Goal: Communication & Community: Share content

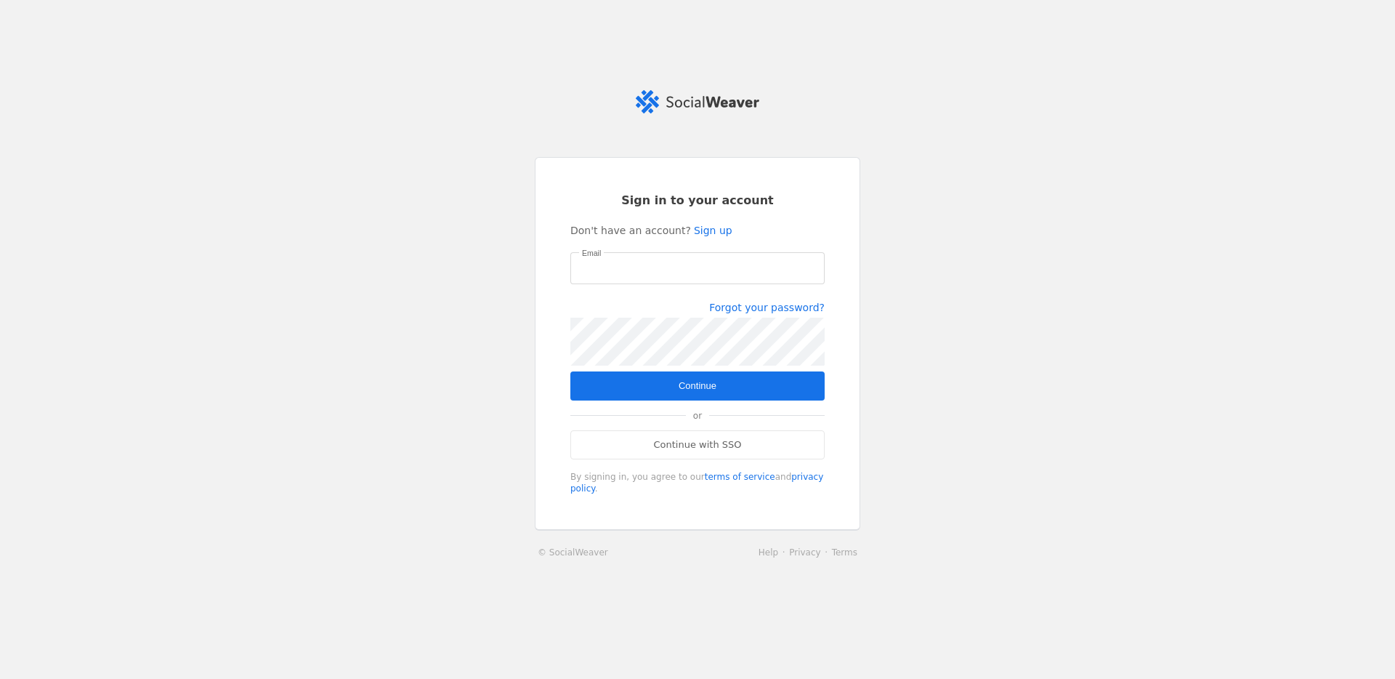
type input "[PERSON_NAME][EMAIL_ADDRESS][PERSON_NAME][DOMAIN_NAME]"
click at [648, 386] on span "submit" at bounding box center [697, 385] width 254 height 29
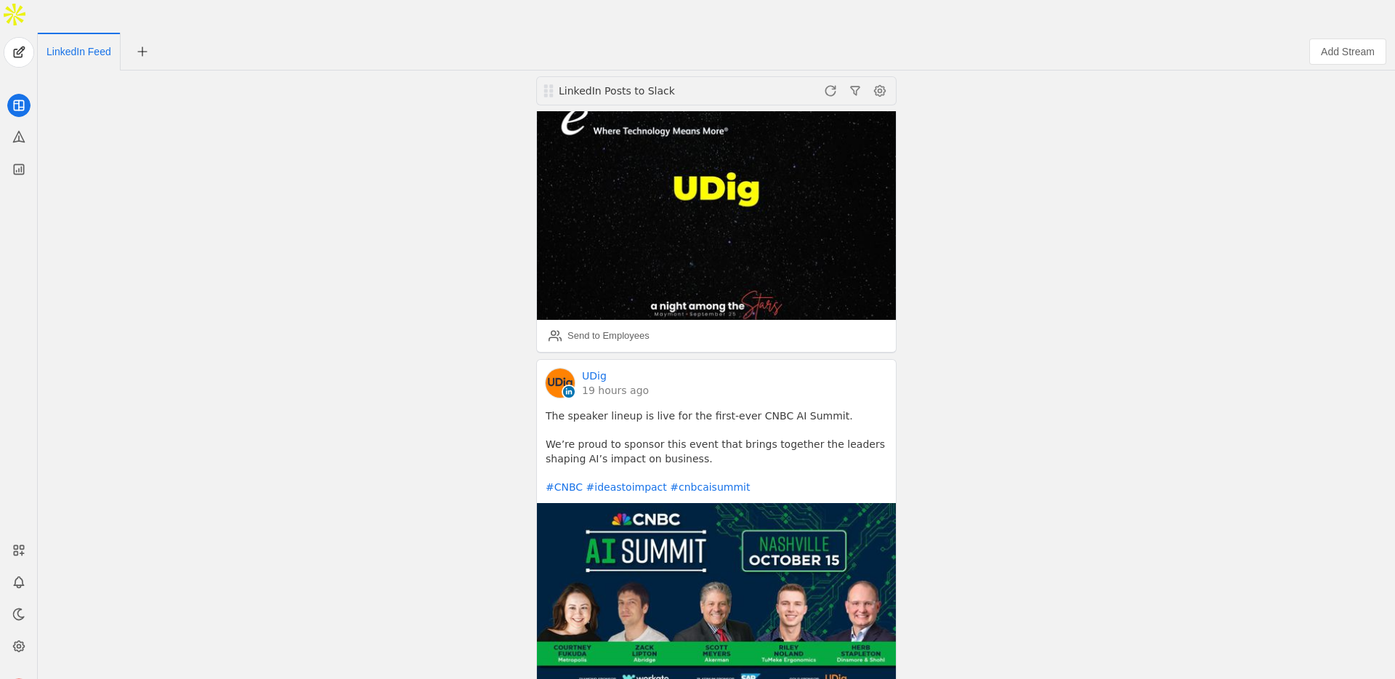
scroll to position [1198, 0]
click at [628, 328] on div "Send to Employees" at bounding box center [609, 335] width 82 height 15
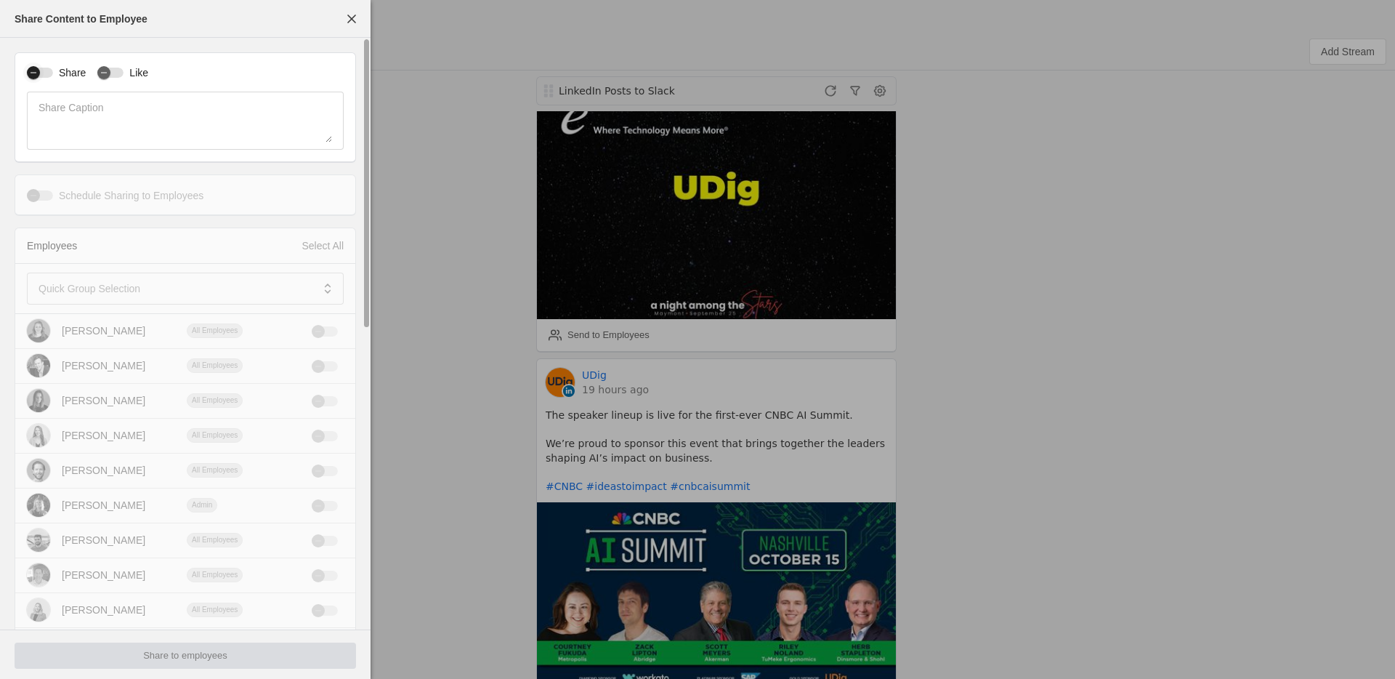
click at [46, 75] on div "button" at bounding box center [40, 73] width 26 height 10
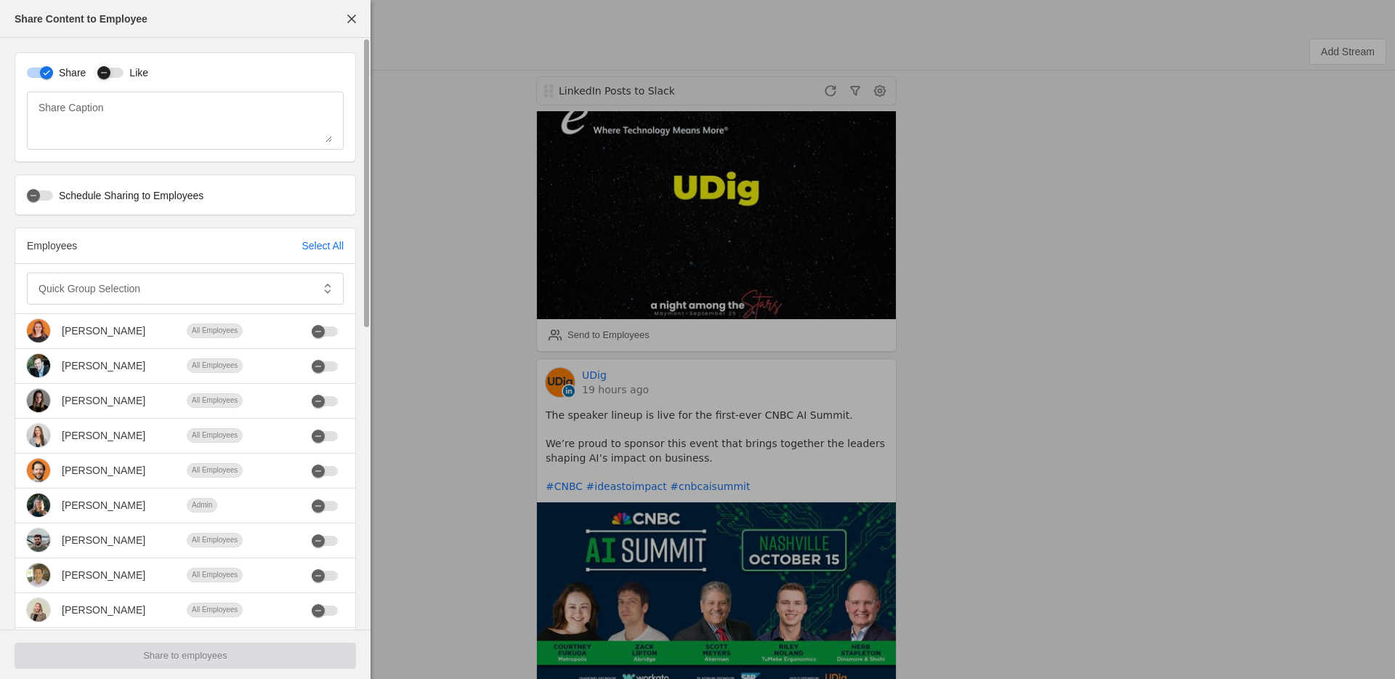
click at [121, 75] on div "button" at bounding box center [110, 73] width 26 height 10
click at [115, 289] on mat-label "Quick Group Selection" at bounding box center [90, 288] width 102 height 17
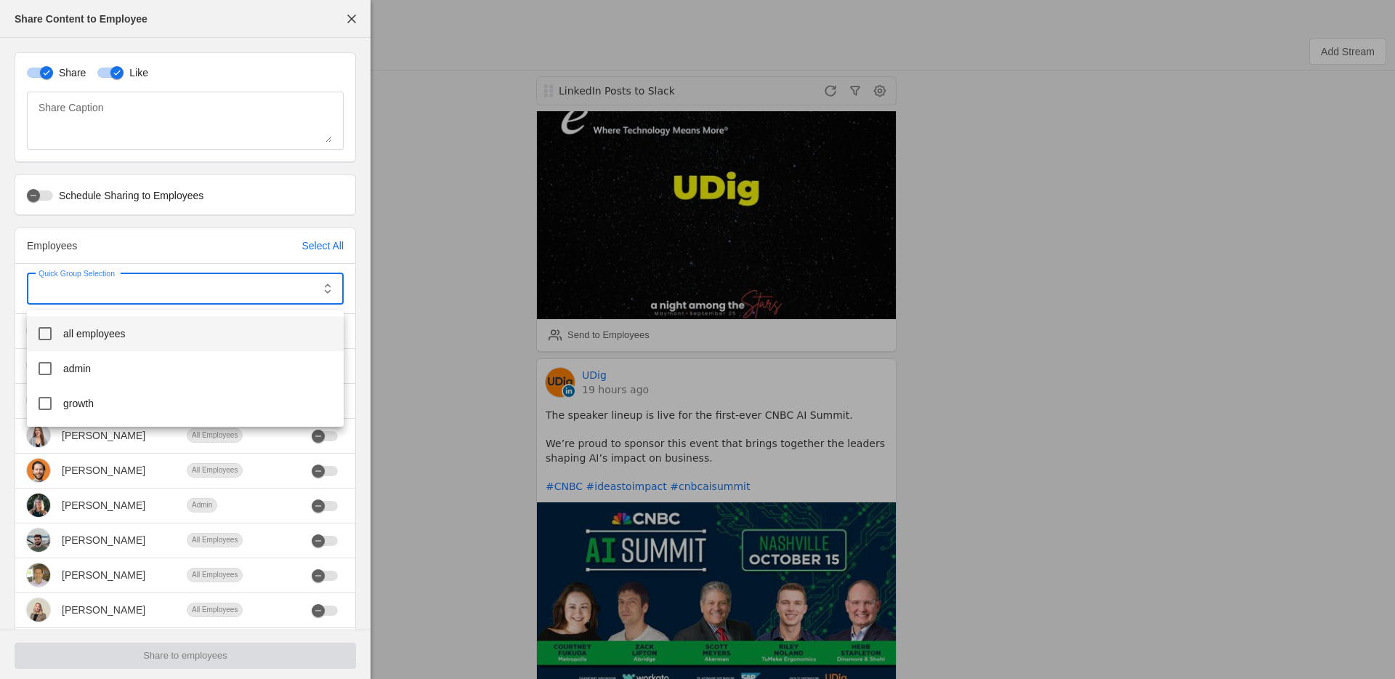
click at [125, 336] on span "all employees" at bounding box center [94, 333] width 62 height 15
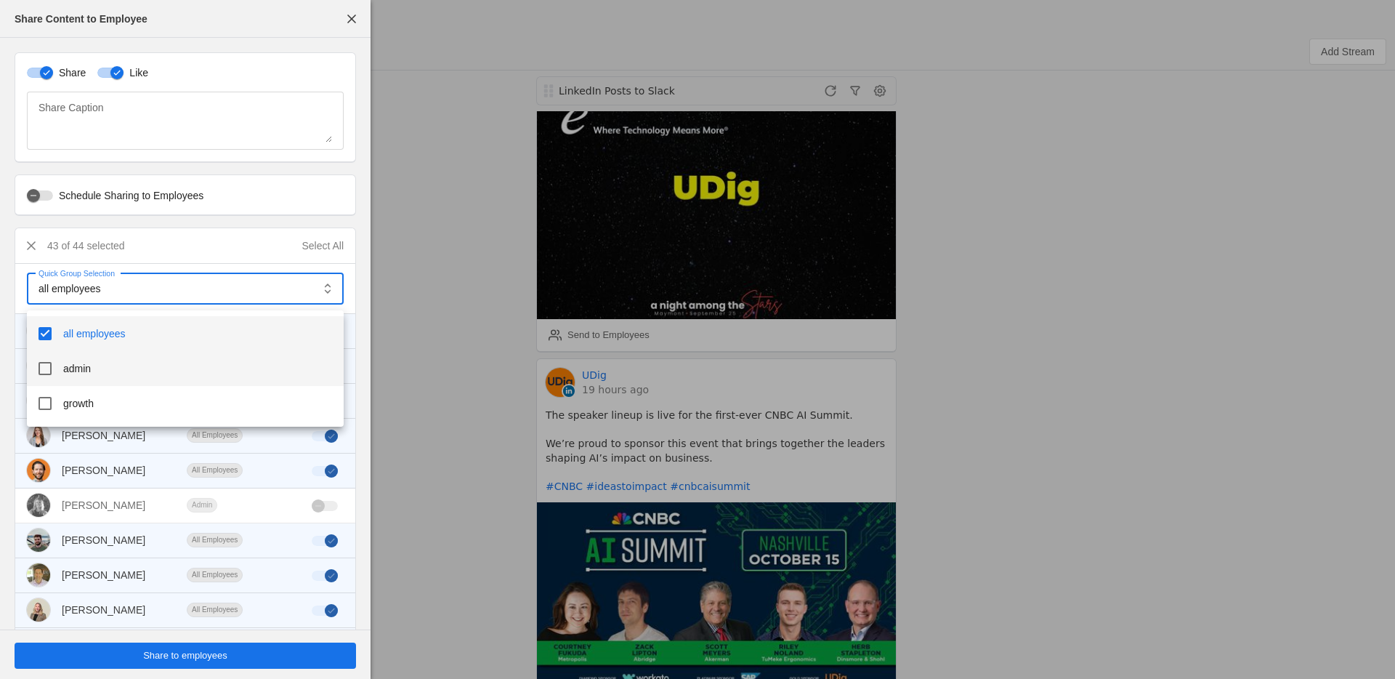
click at [78, 371] on span "admin" at bounding box center [77, 368] width 28 height 15
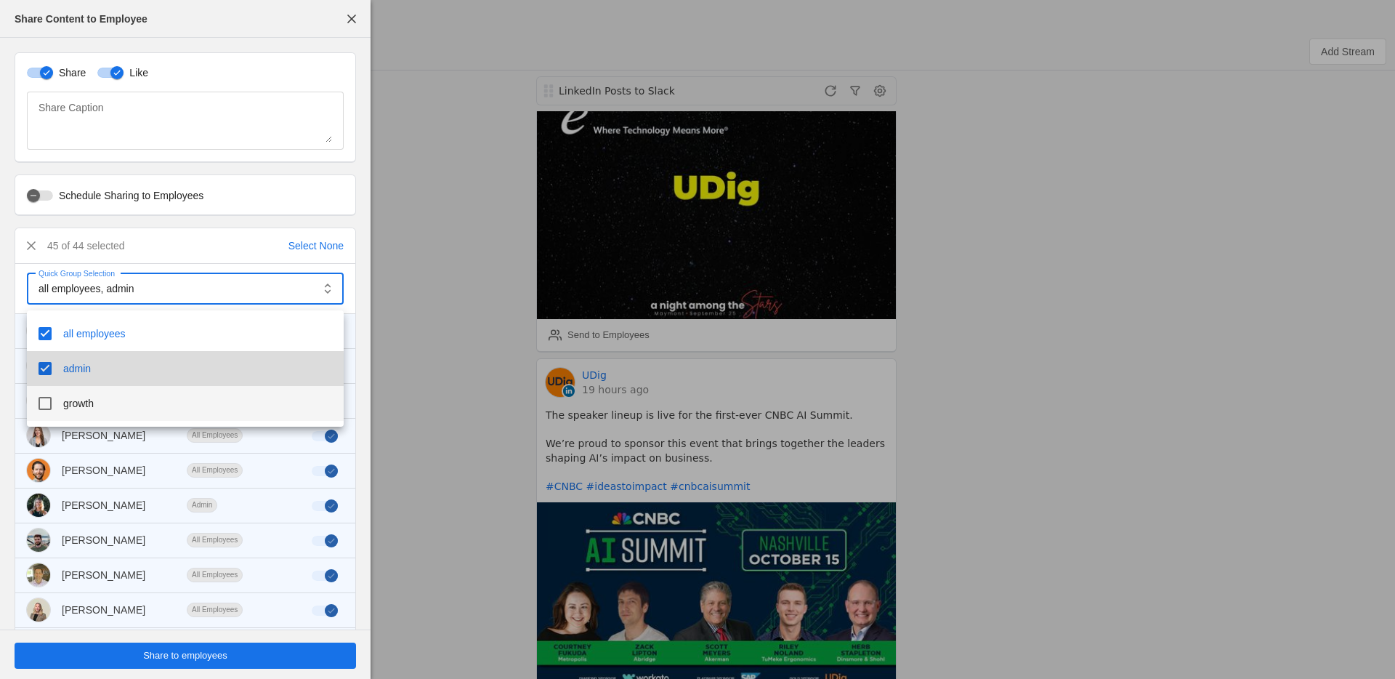
click at [85, 402] on span "growth" at bounding box center [78, 403] width 31 height 15
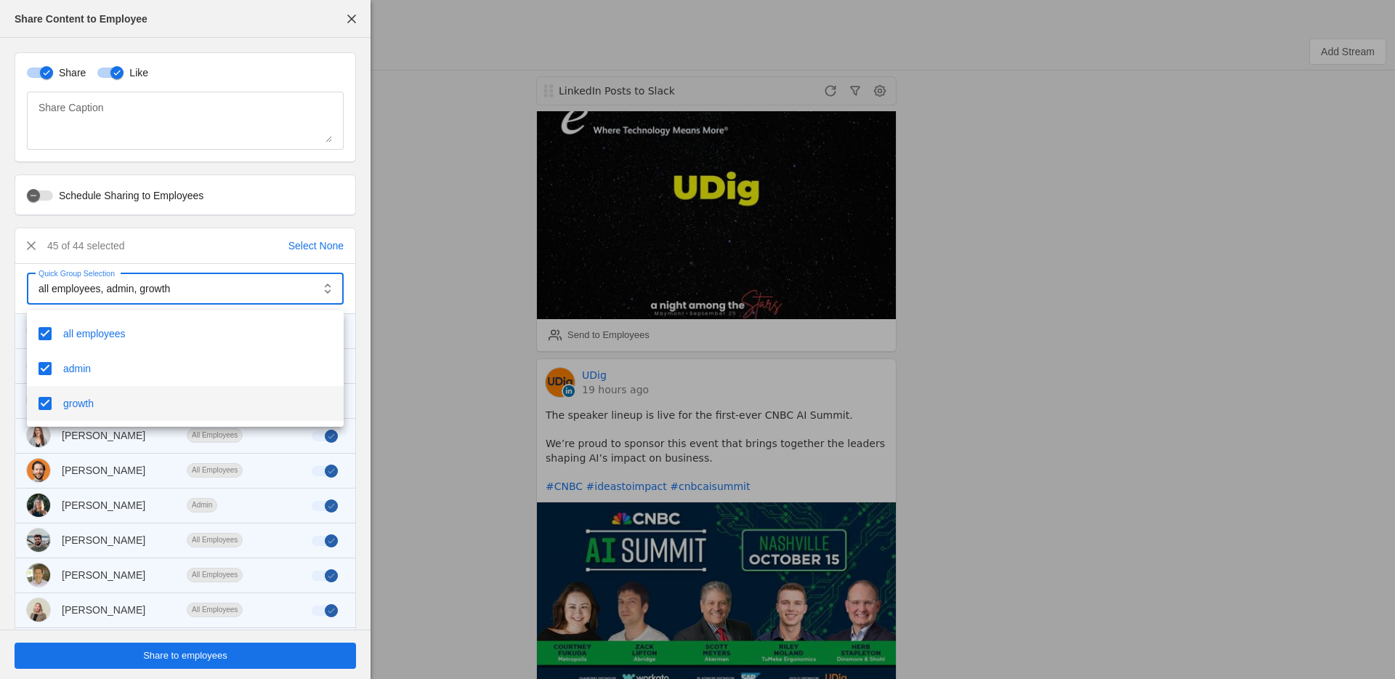
drag, startPoint x: 220, startPoint y: 254, endPoint x: 209, endPoint y: 254, distance: 10.9
click at [219, 254] on div at bounding box center [697, 339] width 1395 height 679
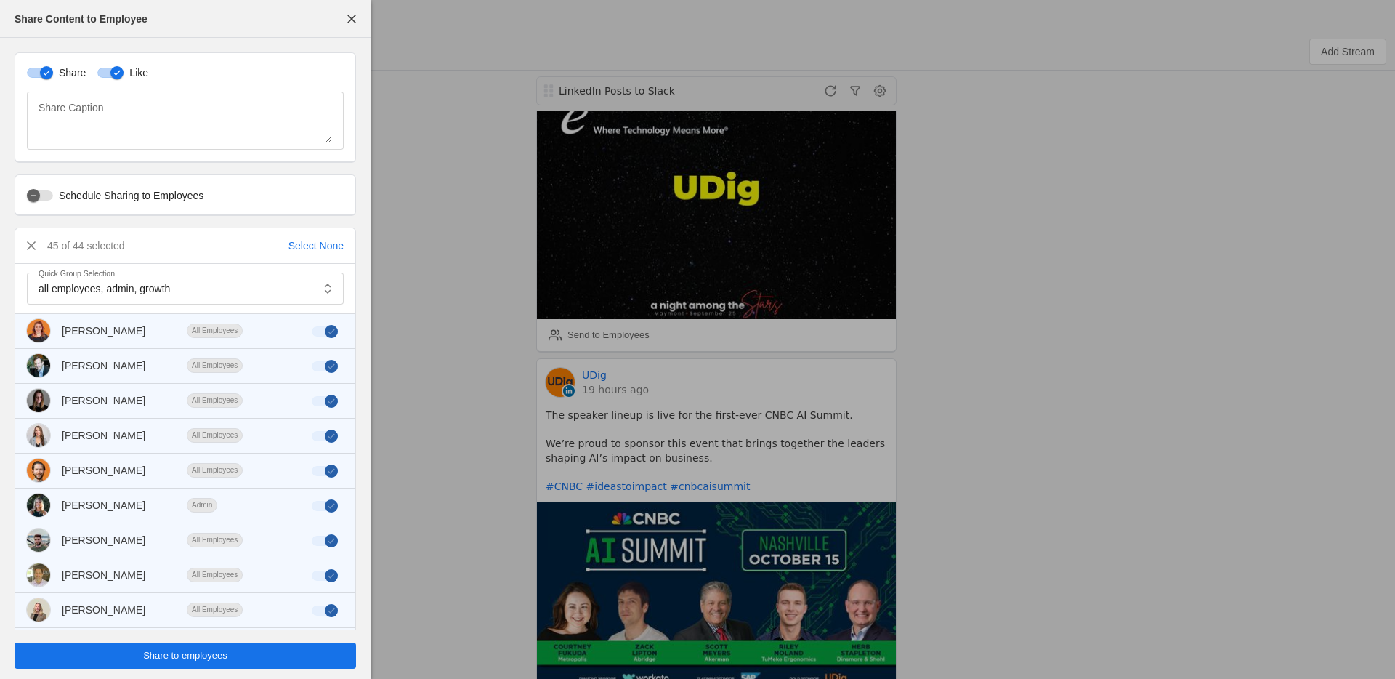
click at [241, 660] on span "undefined" at bounding box center [186, 655] width 342 height 26
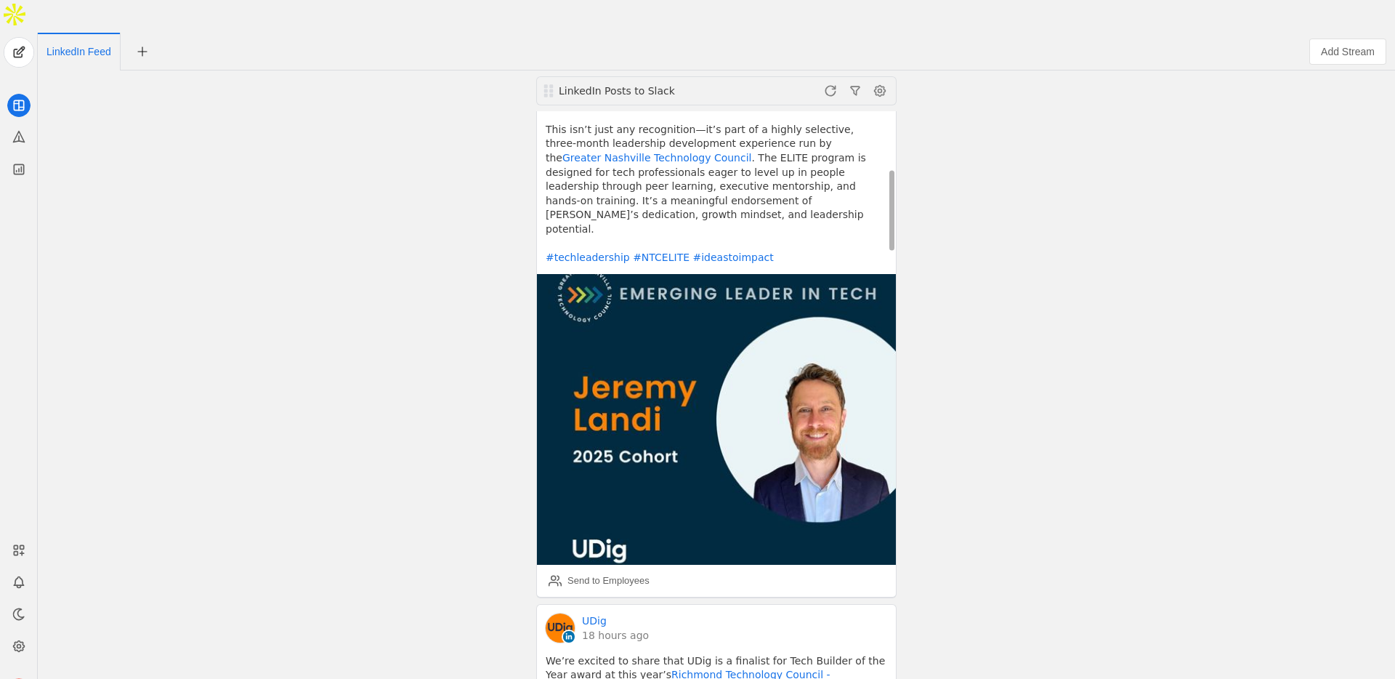
scroll to position [419, 0]
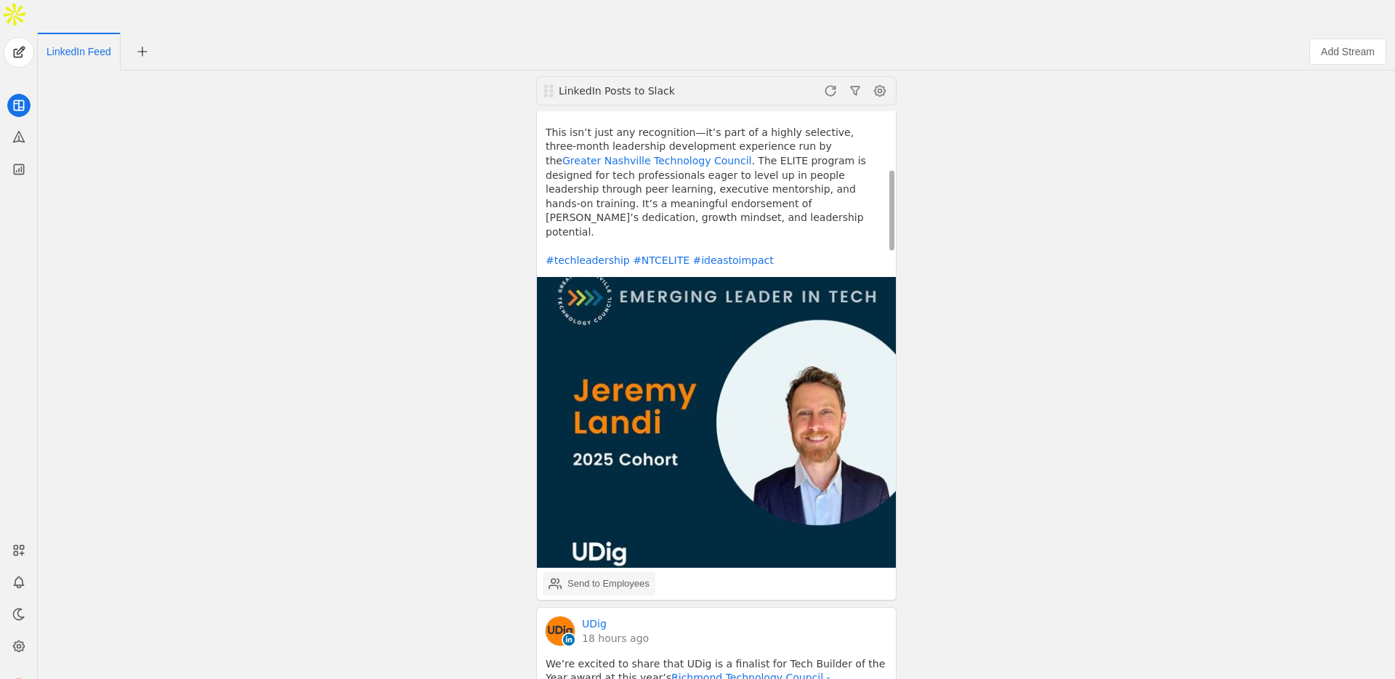
click at [600, 576] on div "Send to Employees" at bounding box center [609, 583] width 82 height 15
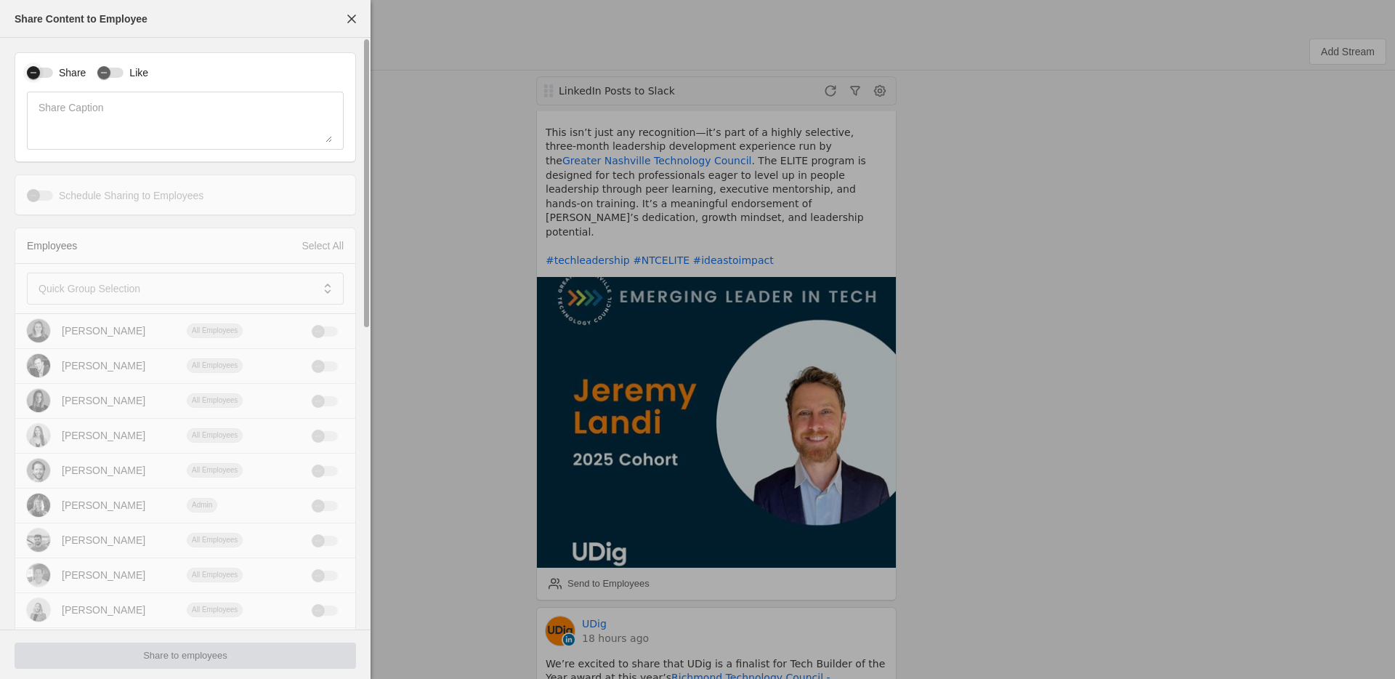
click at [39, 71] on div "button" at bounding box center [33, 72] width 13 height 13
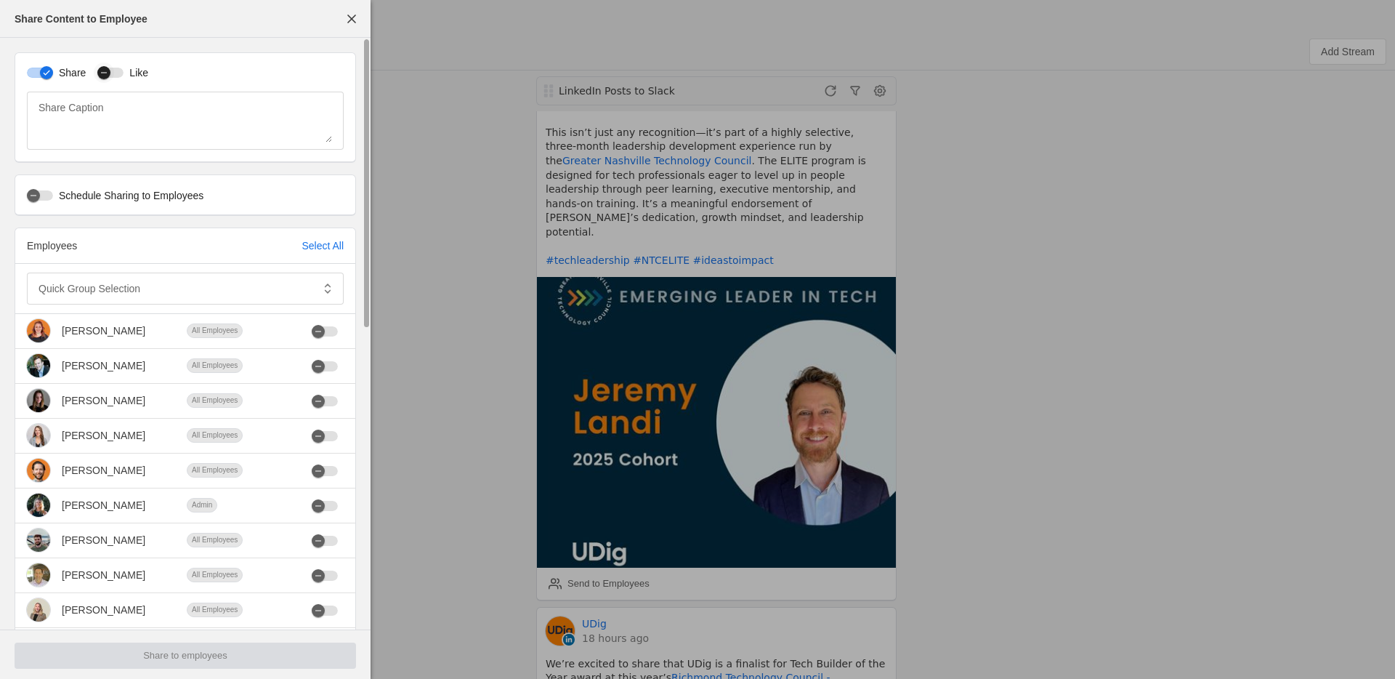
click at [116, 71] on div "button" at bounding box center [110, 73] width 26 height 10
click at [97, 196] on label "Schedule Sharing to Employees" at bounding box center [128, 195] width 150 height 15
click at [53, 196] on button "Schedule Sharing to Employees" at bounding box center [40, 195] width 26 height 10
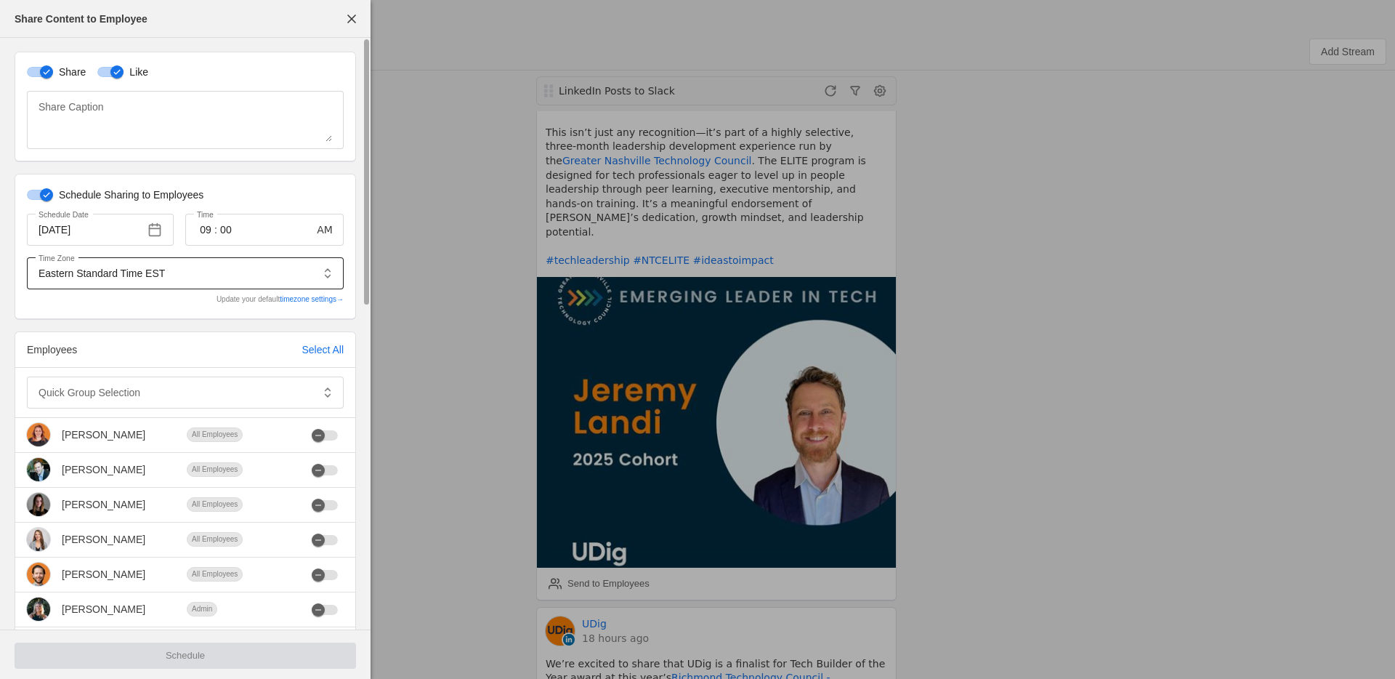
scroll to position [0, 0]
click at [113, 398] on mat-label "Quick Group Selection" at bounding box center [90, 392] width 102 height 17
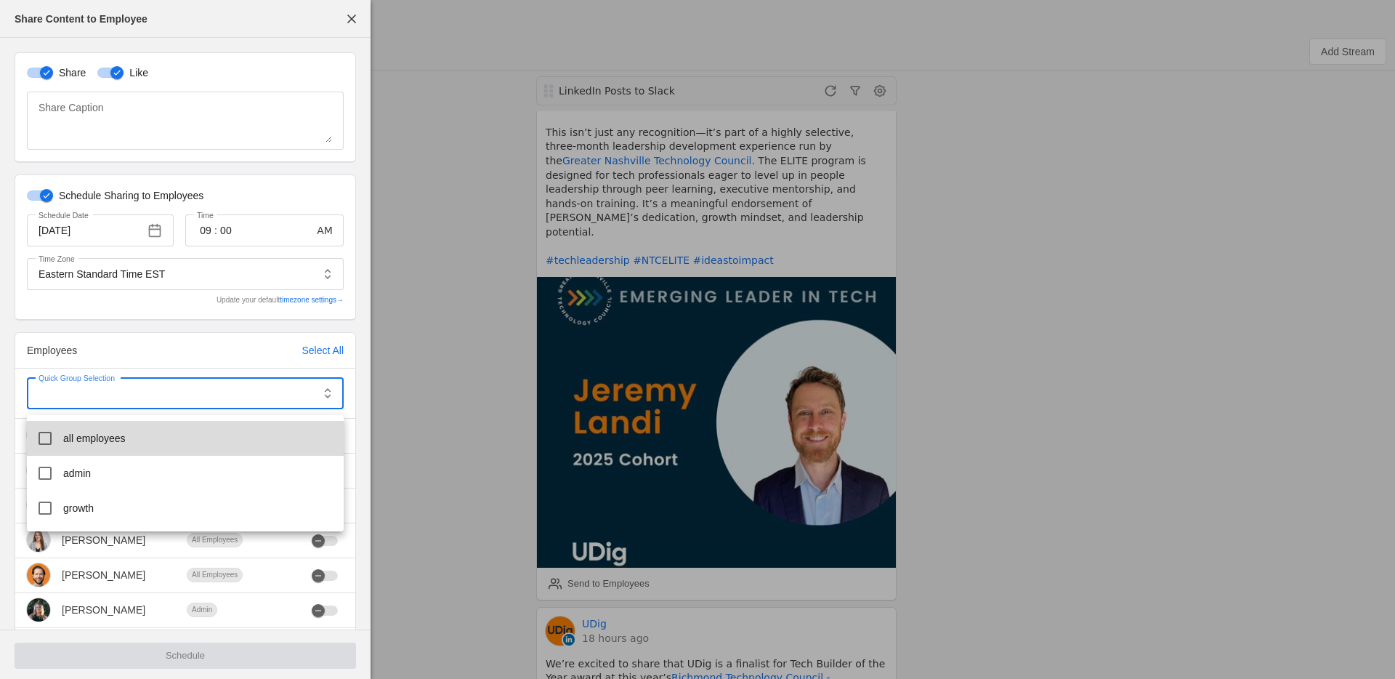
click at [118, 424] on mat-option "all employees" at bounding box center [185, 438] width 317 height 35
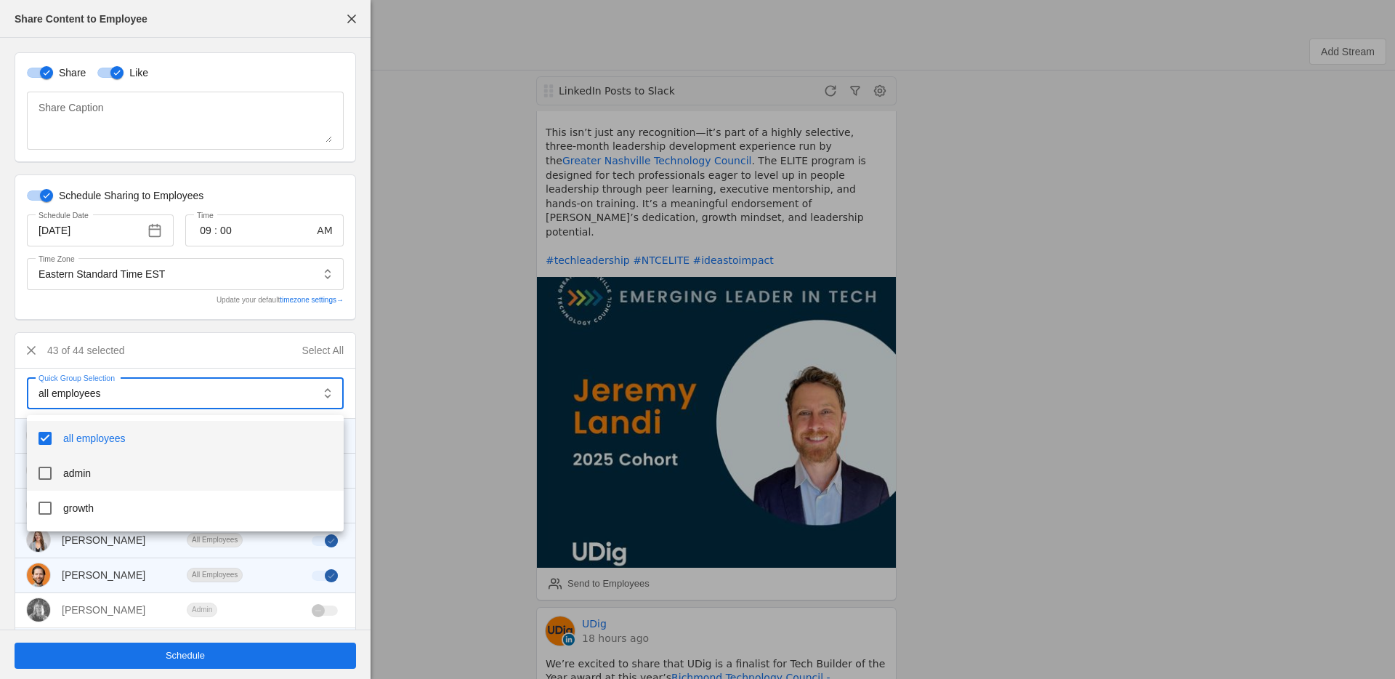
click at [100, 470] on mat-option "admin" at bounding box center [185, 473] width 317 height 35
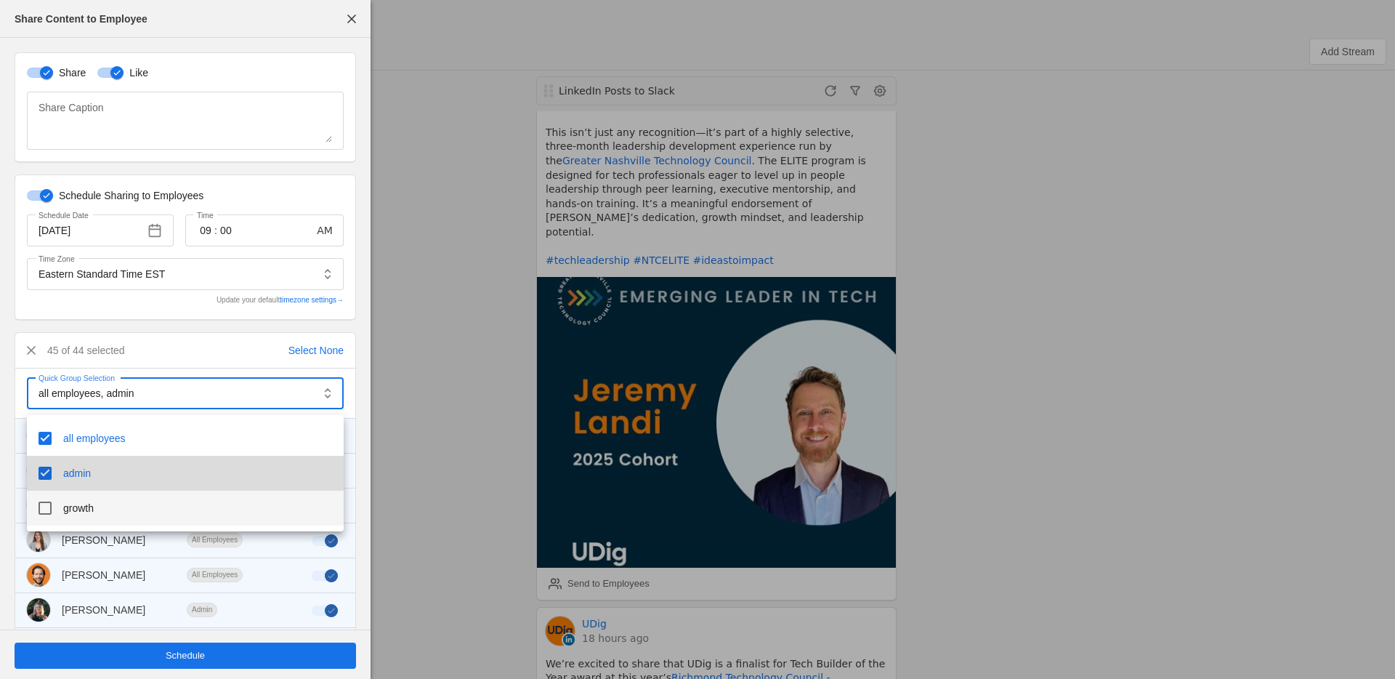
click at [97, 488] on mat-option "admin" at bounding box center [185, 473] width 317 height 35
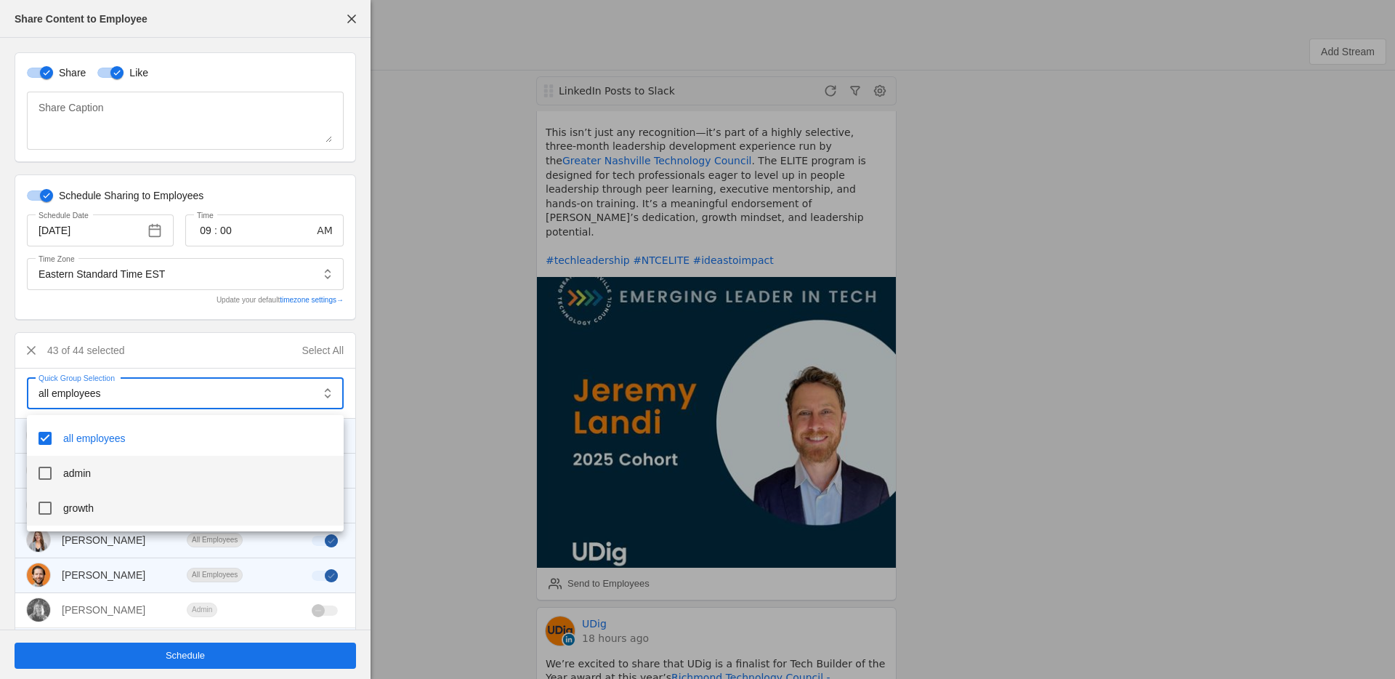
click at [102, 503] on mat-option "growth" at bounding box center [185, 508] width 317 height 35
click at [100, 473] on mat-option "admin" at bounding box center [185, 473] width 317 height 35
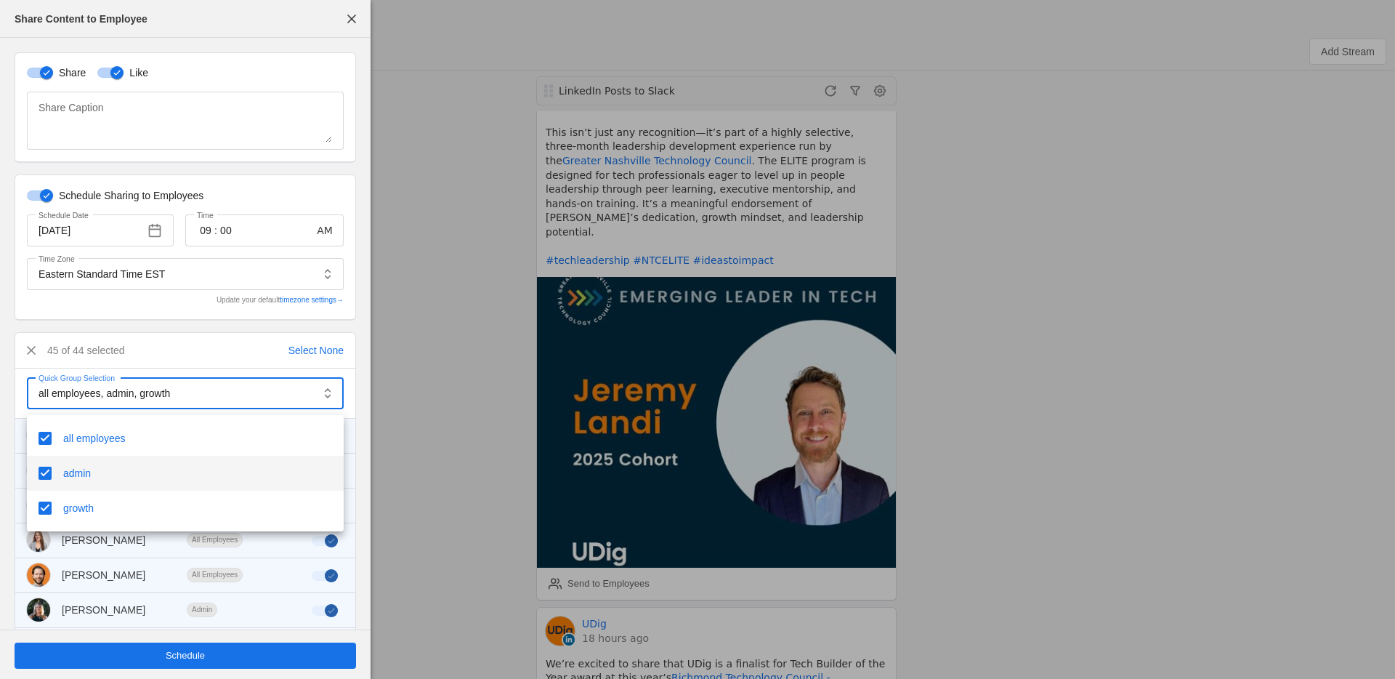
click at [110, 230] on div at bounding box center [697, 339] width 1395 height 679
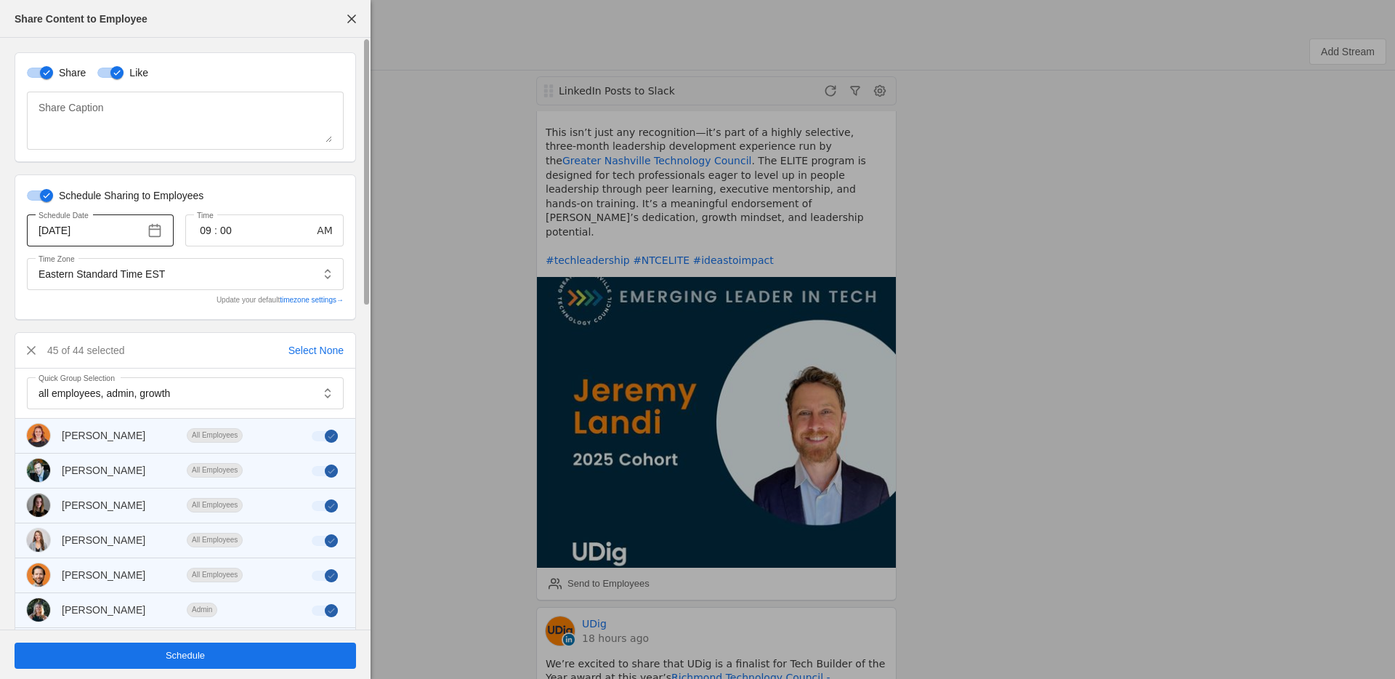
click at [78, 231] on input "[DATE]" at bounding box center [89, 230] width 100 height 17
click at [146, 230] on span "button" at bounding box center [155, 230] width 26 height 26
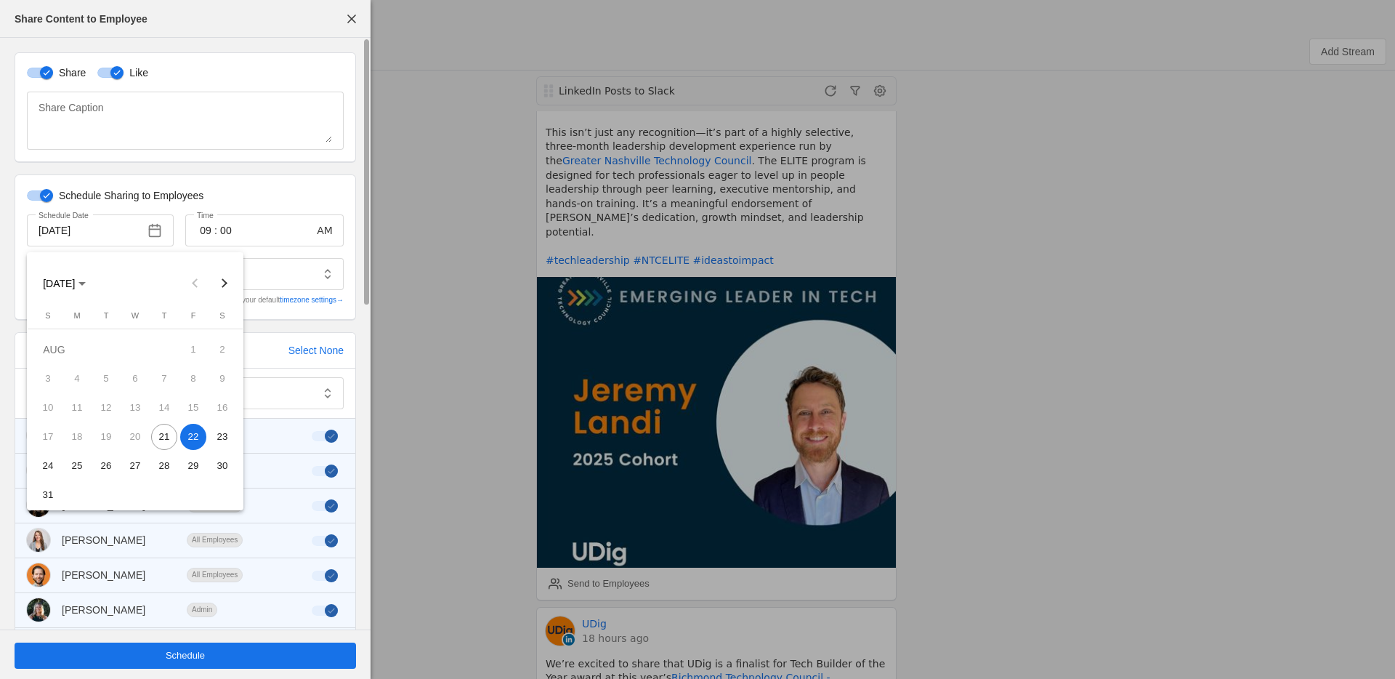
drag, startPoint x: 160, startPoint y: 434, endPoint x: 271, endPoint y: 320, distance: 158.8
click at [160, 433] on span "21" at bounding box center [164, 437] width 26 height 26
type input "[DATE]"
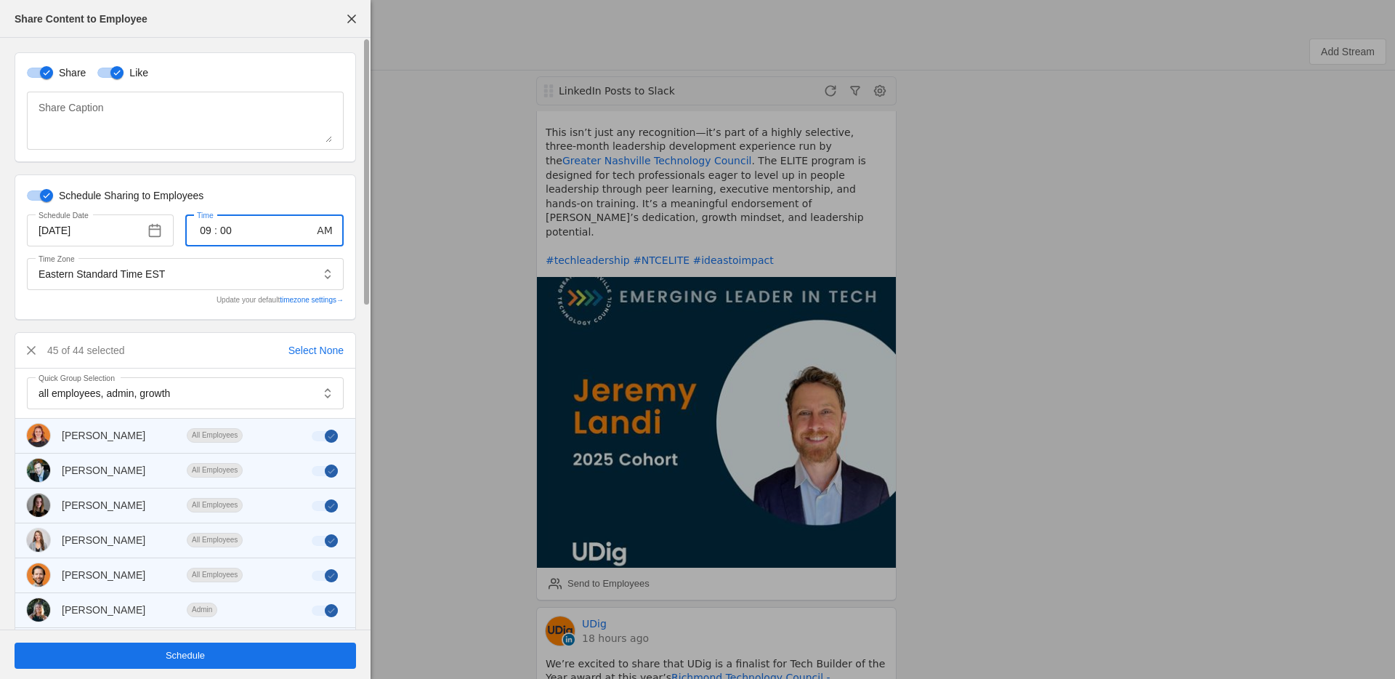
drag, startPoint x: 213, startPoint y: 232, endPoint x: 182, endPoint y: 231, distance: 30.5
click at [182, 231] on div "Schedule Date [DATE] Time 09 : 00 AM" at bounding box center [185, 230] width 317 height 32
type input "12"
drag, startPoint x: 323, startPoint y: 227, endPoint x: 320, endPoint y: 235, distance: 8.3
click at [323, 227] on span "button" at bounding box center [325, 230] width 26 height 26
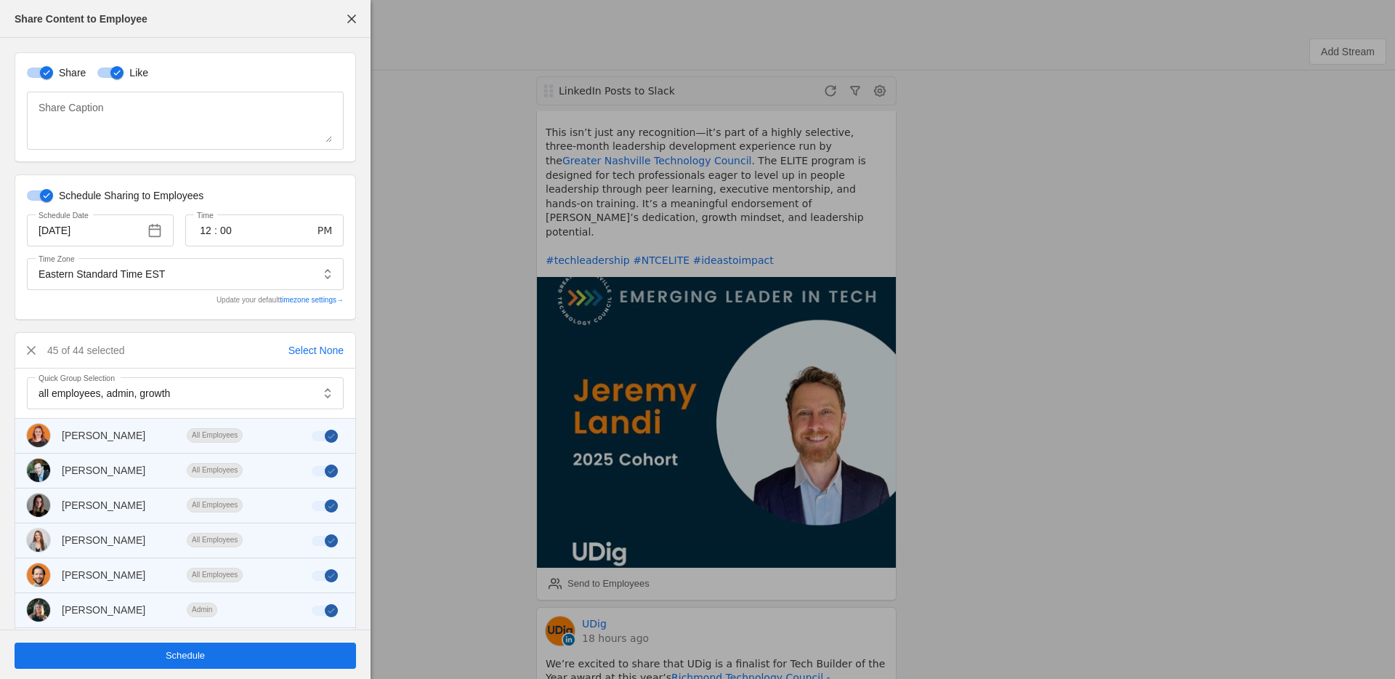
click at [250, 660] on span "undefined" at bounding box center [186, 655] width 342 height 26
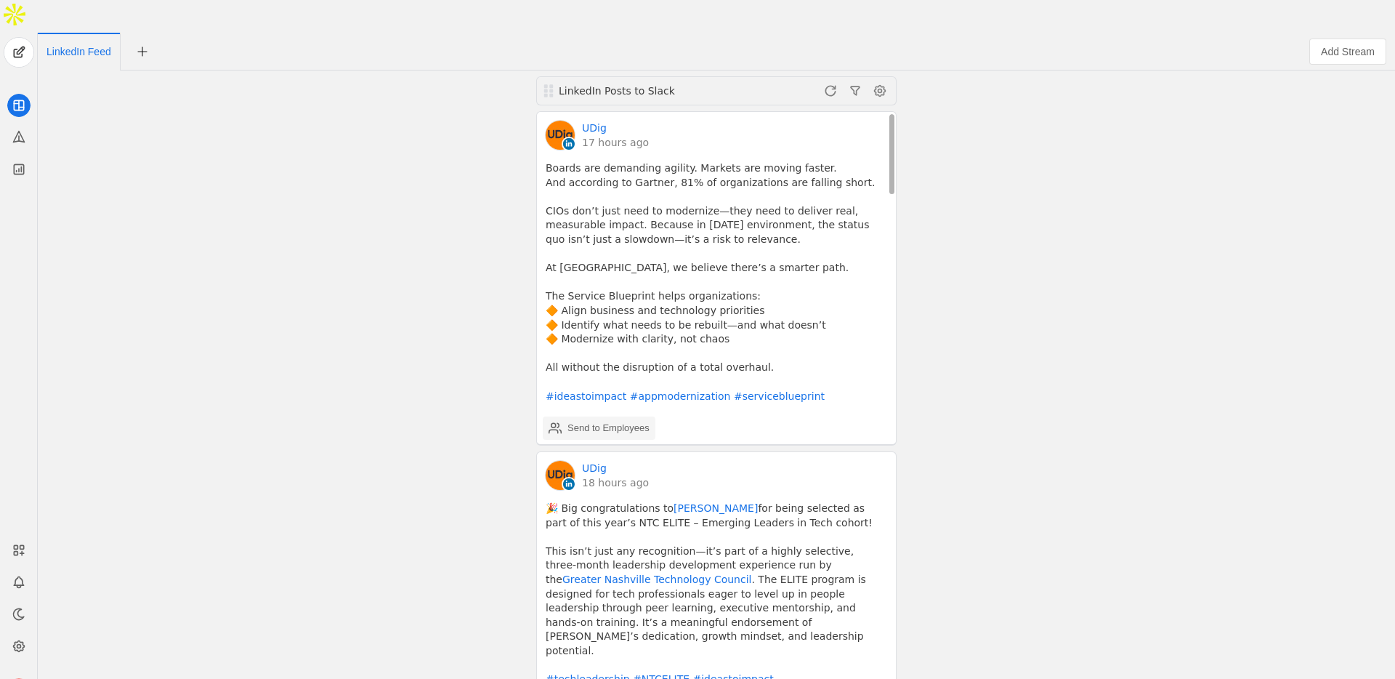
click at [600, 421] on div "Send to Employees" at bounding box center [609, 428] width 82 height 15
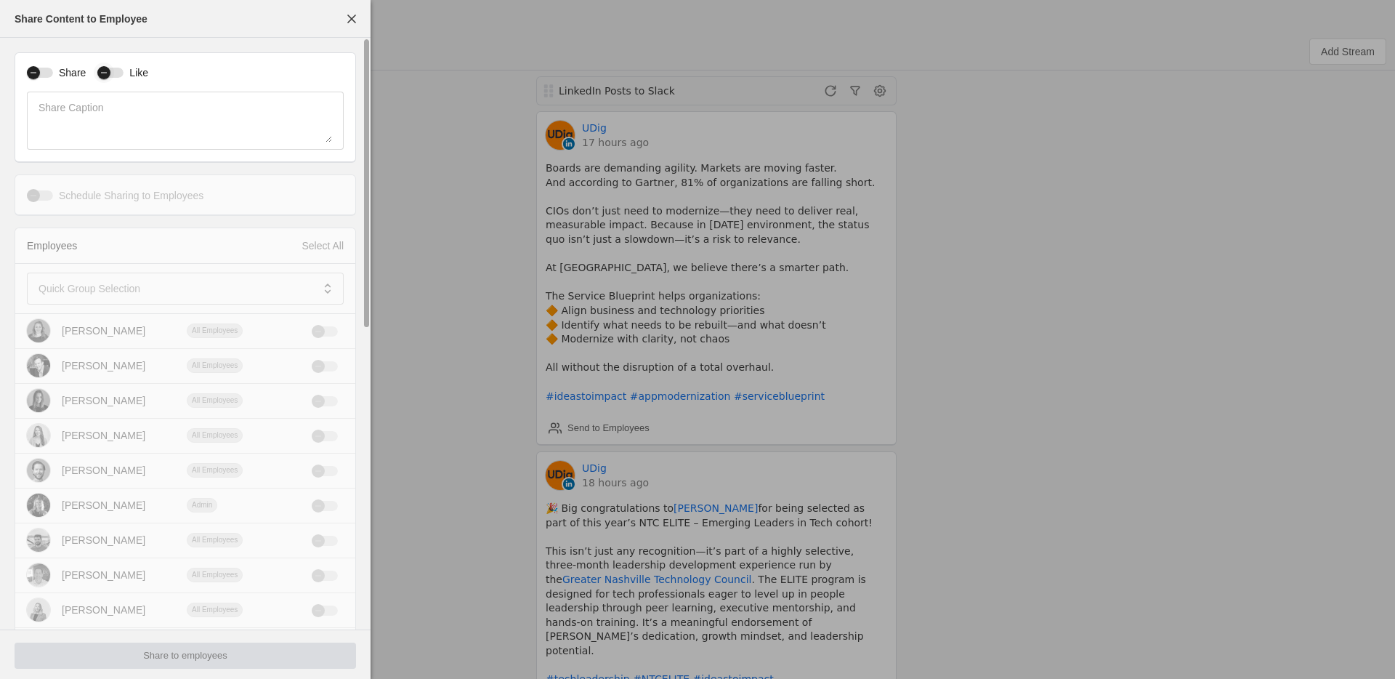
drag, startPoint x: 49, startPoint y: 72, endPoint x: 108, endPoint y: 76, distance: 59.0
click at [50, 72] on div "button" at bounding box center [40, 73] width 26 height 10
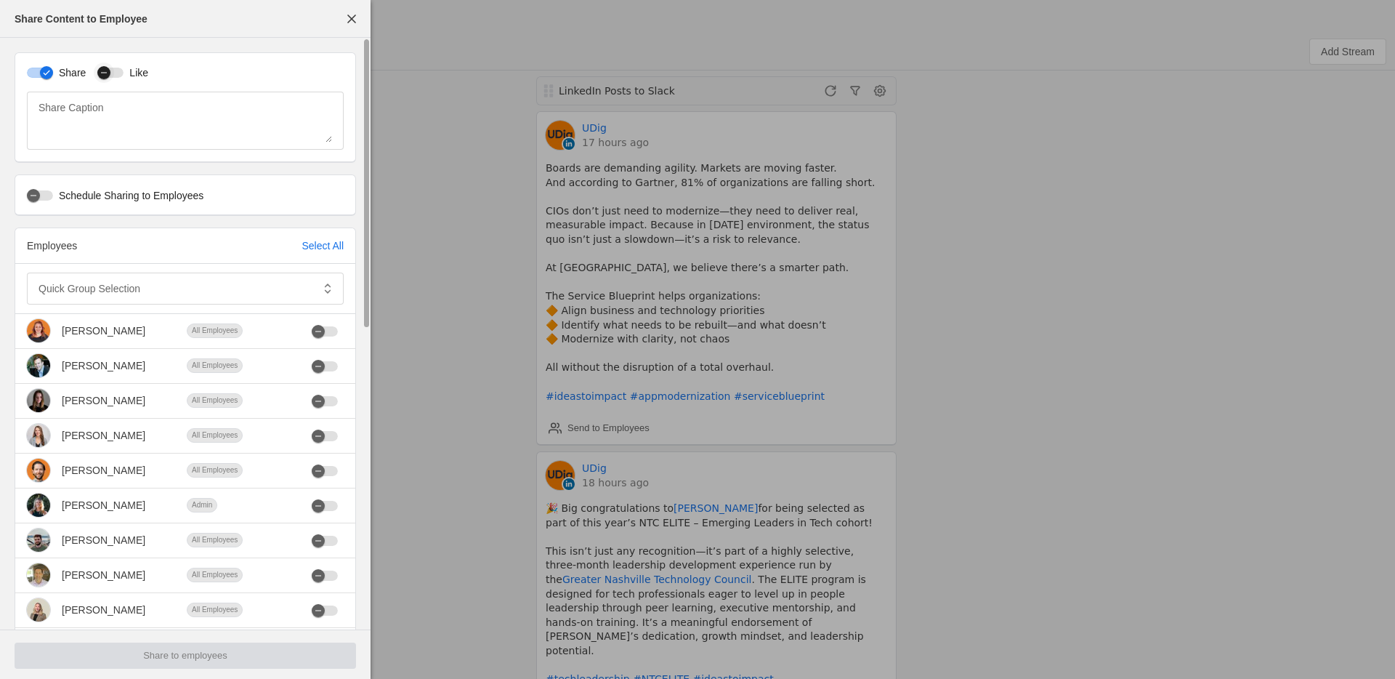
click at [115, 71] on div "button" at bounding box center [110, 73] width 26 height 10
click at [104, 294] on mat-label "Quick Group Selection" at bounding box center [90, 287] width 102 height 17
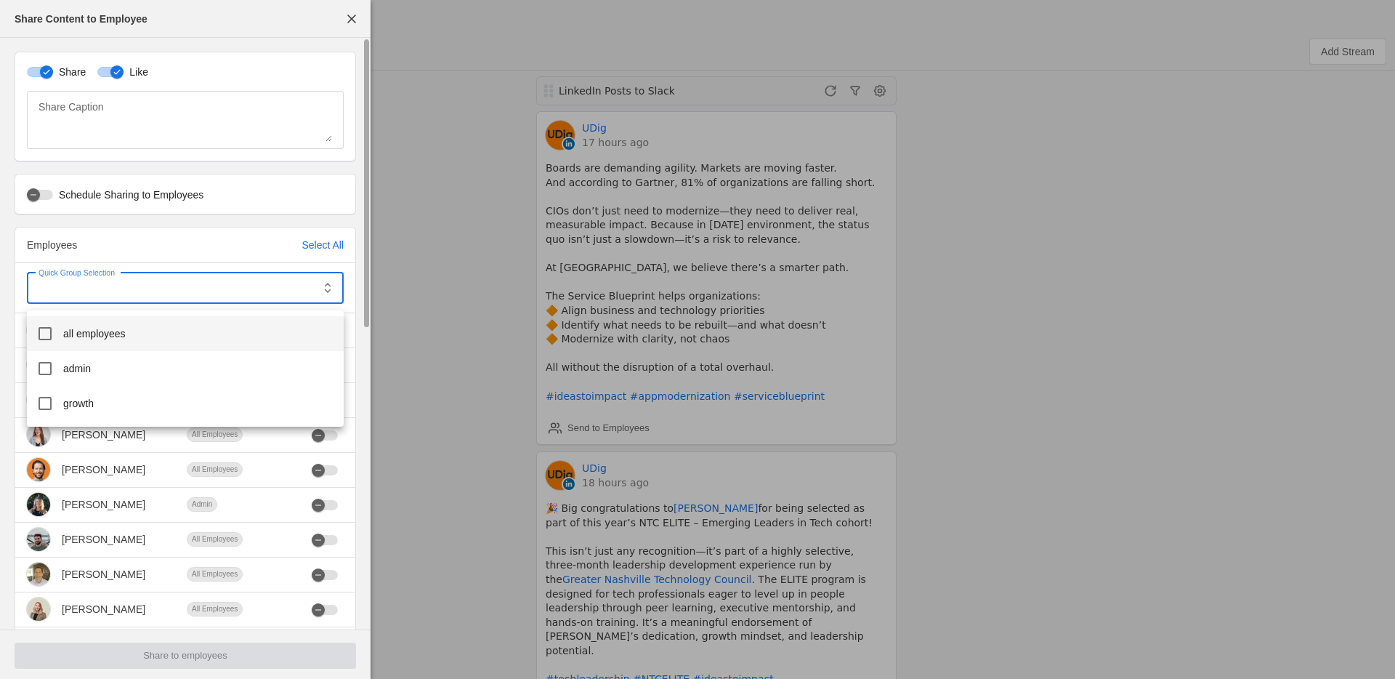
scroll to position [0, 0]
click at [110, 334] on span "all employees" at bounding box center [94, 333] width 62 height 15
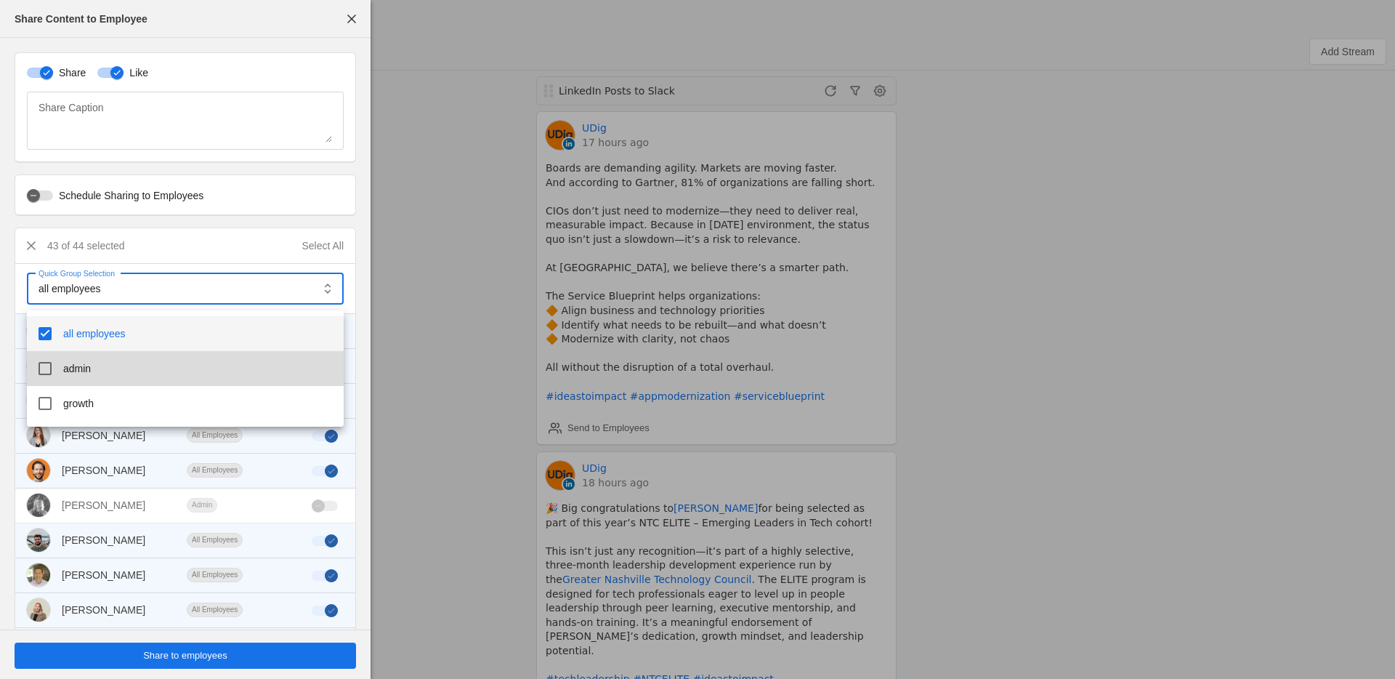
click at [93, 361] on mat-option "admin" at bounding box center [185, 368] width 317 height 35
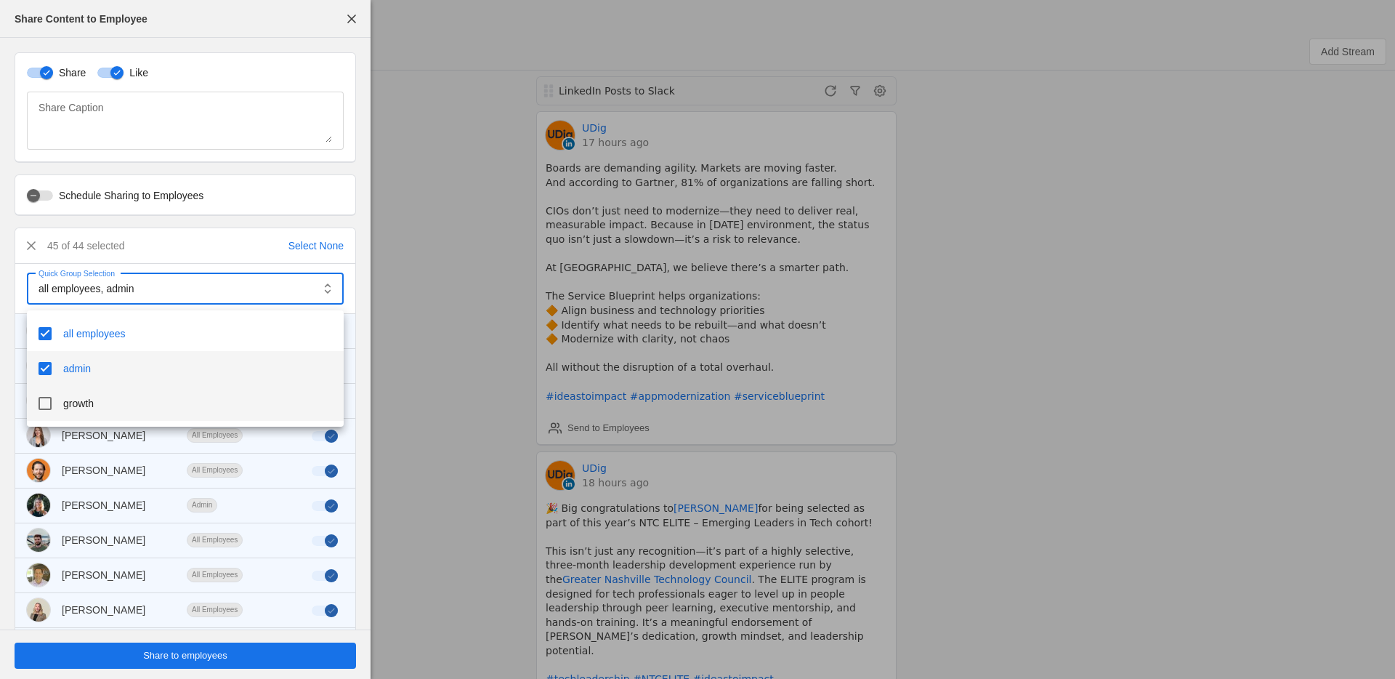
click at [105, 409] on mat-option "growth" at bounding box center [185, 403] width 317 height 35
click at [38, 193] on div at bounding box center [697, 339] width 1395 height 679
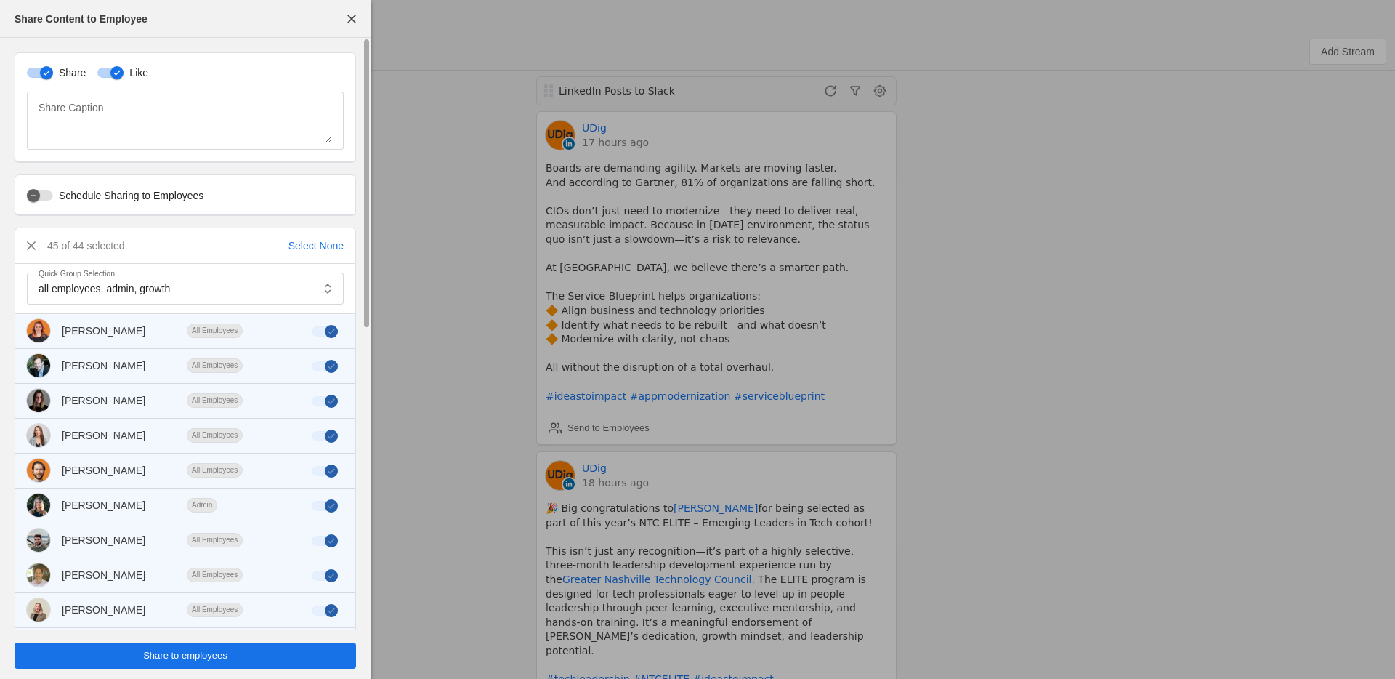
click at [55, 196] on label "Schedule Sharing to Employees" at bounding box center [128, 195] width 150 height 15
click at [53, 196] on button "Schedule Sharing to Employees" at bounding box center [40, 195] width 26 height 10
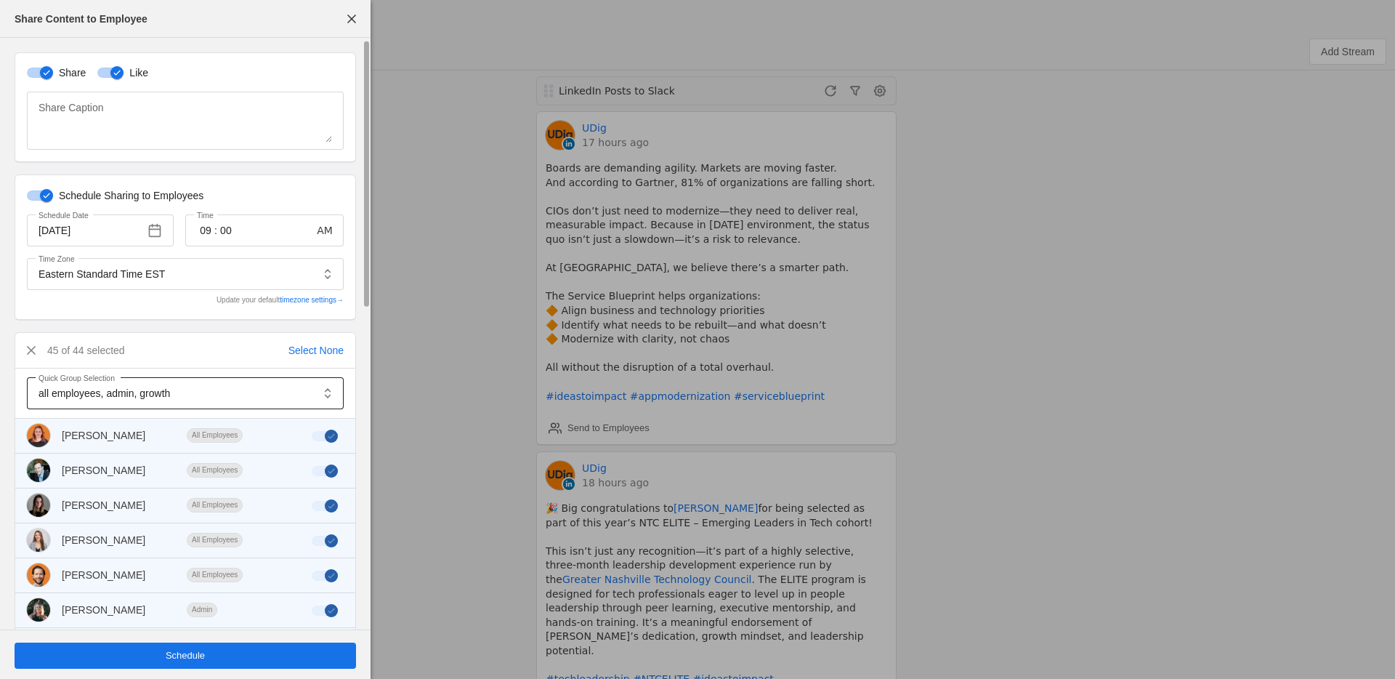
scroll to position [6, 0]
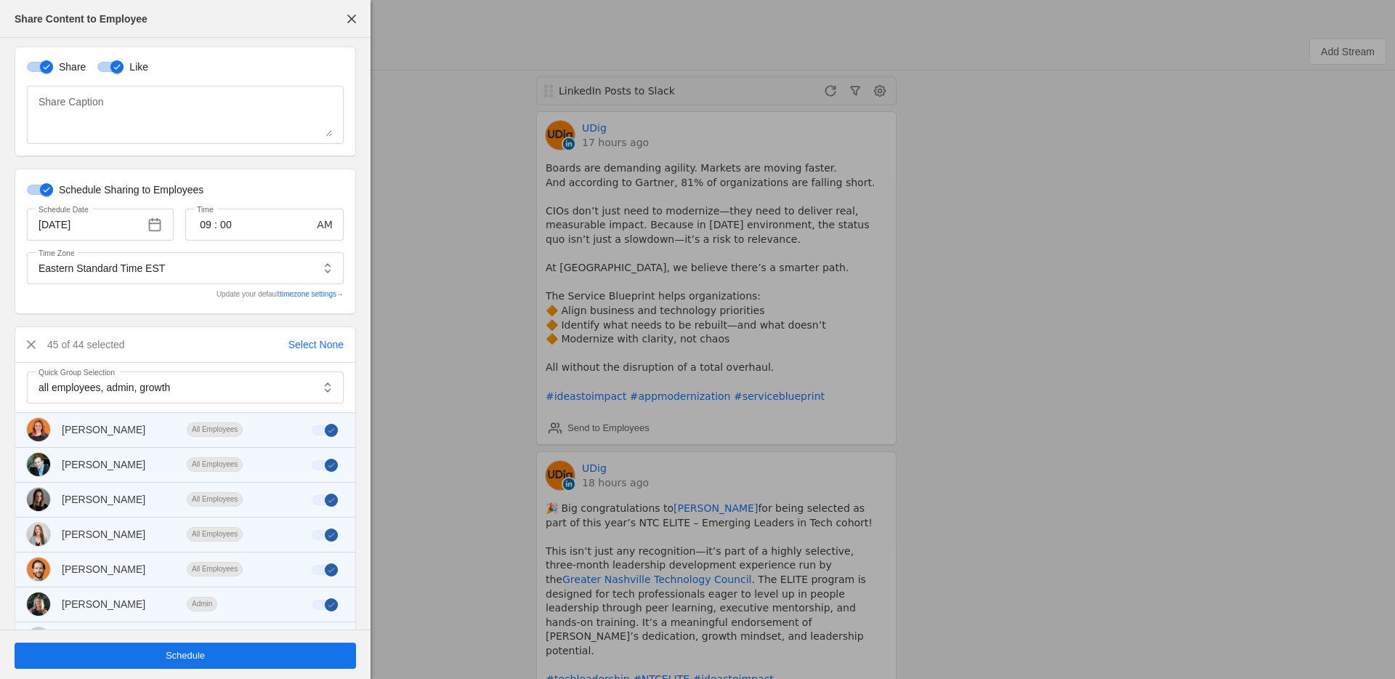
drag, startPoint x: 228, startPoint y: 645, endPoint x: 216, endPoint y: 667, distance: 25.1
click at [227, 646] on span "undefined" at bounding box center [186, 655] width 342 height 26
